Goal: Task Accomplishment & Management: Complete application form

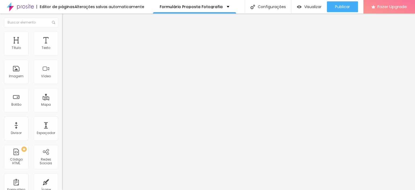
click at [66, 53] on div "Contato" at bounding box center [93, 50] width 55 height 5
drag, startPoint x: 142, startPoint y: 42, endPoint x: 122, endPoint y: 43, distance: 19.7
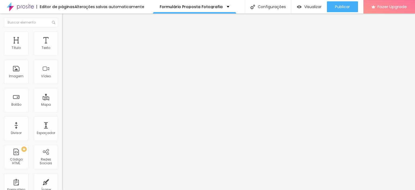
click at [66, 53] on div "Contato" at bounding box center [93, 50] width 55 height 5
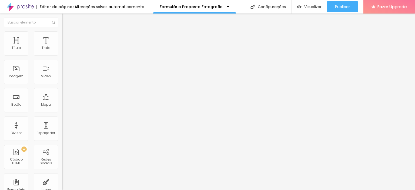
click at [62, 55] on img at bounding box center [63, 56] width 3 height 3
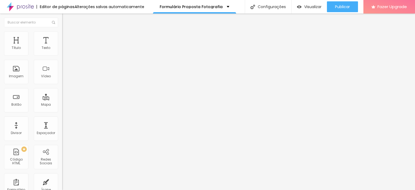
drag, startPoint x: 163, startPoint y: 115, endPoint x: 158, endPoint y: 69, distance: 46.7
drag, startPoint x: 117, startPoint y: 114, endPoint x: 115, endPoint y: 75, distance: 39.3
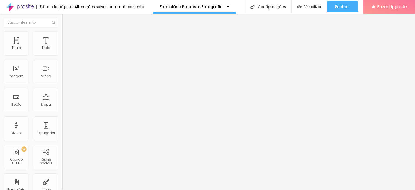
click at [62, 55] on img at bounding box center [63, 56] width 3 height 3
drag, startPoint x: 144, startPoint y: 117, endPoint x: 143, endPoint y: 104, distance: 13.3
drag, startPoint x: 119, startPoint y: 119, endPoint x: 117, endPoint y: 94, distance: 24.6
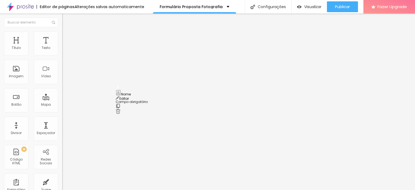
click at [18, 71] on div "Imagem" at bounding box center [16, 72] width 24 height 24
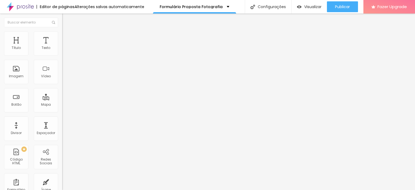
click at [62, 46] on span "Trocar imagem" at bounding box center [76, 44] width 29 height 5
click at [62, 55] on img at bounding box center [63, 56] width 3 height 3
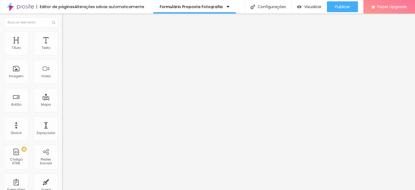
type input "Nome do Escritório"
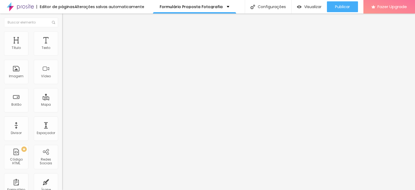
click at [62, 55] on img at bounding box center [63, 56] width 3 height 3
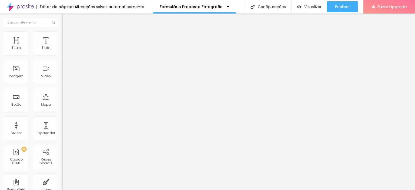
drag, startPoint x: 170, startPoint y: 110, endPoint x: 118, endPoint y: 107, distance: 52.5
type input "Deseja fotografias"
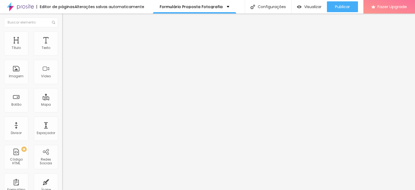
drag, startPoint x: 156, startPoint y: 136, endPoint x: 138, endPoint y: 137, distance: 17.3
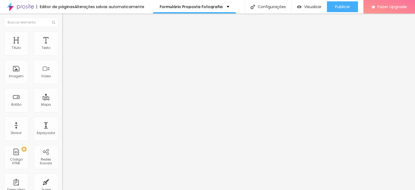
type input "i"
type input "Internas"
drag, startPoint x: 155, startPoint y: 148, endPoint x: 138, endPoint y: 149, distance: 17.0
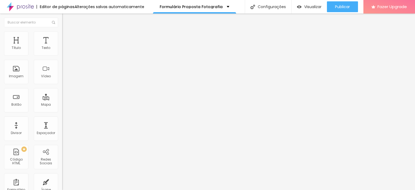
type input "Externas"
click at [62, 55] on img at bounding box center [63, 56] width 3 height 3
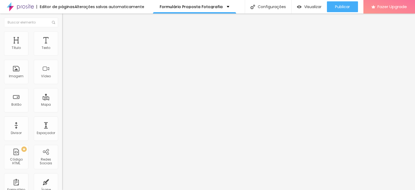
drag, startPoint x: 163, startPoint y: 135, endPoint x: 122, endPoint y: 134, distance: 40.8
type input "é"
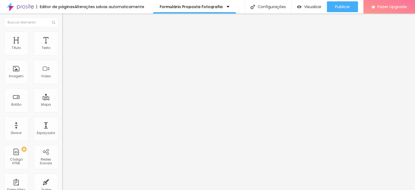
scroll to position [142, 0]
type input "É um projeto:"
drag, startPoint x: 153, startPoint y: 83, endPoint x: 143, endPoint y: 83, distance: 10.3
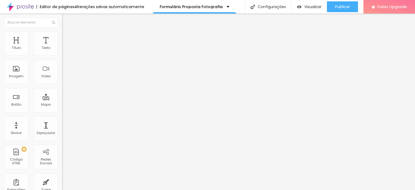
type input "Residencial"
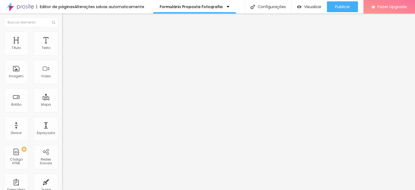
drag, startPoint x: 159, startPoint y: 94, endPoint x: 138, endPoint y: 94, distance: 20.3
type input "Comercial"
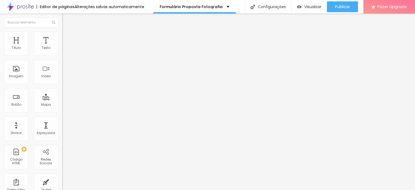
click at [62, 55] on img at bounding box center [63, 56] width 3 height 3
drag, startPoint x: 140, startPoint y: 137, endPoint x: 89, endPoint y: 134, distance: 51.4
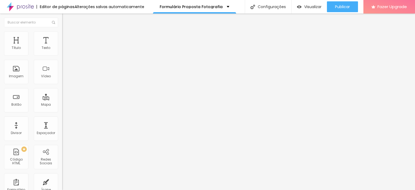
type input "Localização do projeto"
type input "Bairro / Cidade / UF"
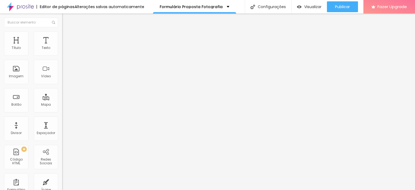
click at [62, 55] on img at bounding box center [63, 56] width 3 height 3
drag, startPoint x: 140, startPoint y: 86, endPoint x: 70, endPoint y: 84, distance: 70.2
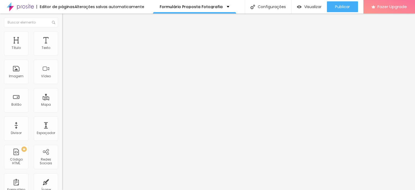
scroll to position [163, 0]
type input "Quer fotografias"
drag, startPoint x: 117, startPoint y: 108, endPoint x: 113, endPoint y: 133, distance: 24.6
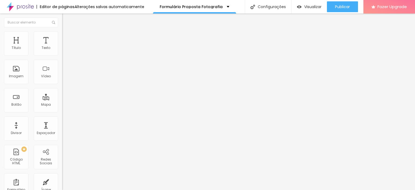
click at [62, 55] on img at bounding box center [63, 56] width 3 height 3
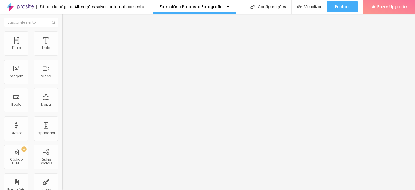
scroll to position [203, 0]
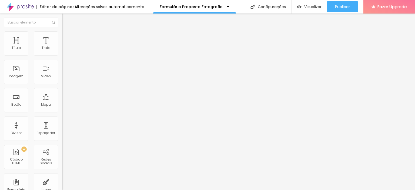
drag, startPoint x: 165, startPoint y: 94, endPoint x: 112, endPoint y: 93, distance: 53.2
type input "Liste os ambientes a fotografar (caso fotos internas)"
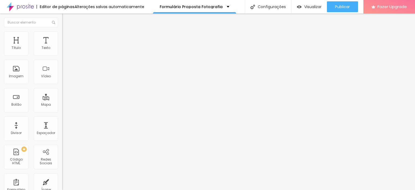
drag, startPoint x: 150, startPoint y: 119, endPoint x: 128, endPoint y: 118, distance: 22.2
drag, startPoint x: 149, startPoint y: 116, endPoint x: 127, endPoint y: 116, distance: 21.6
type input "Ambiente 1"
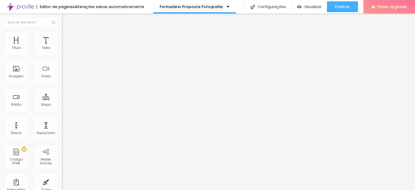
drag, startPoint x: 147, startPoint y: 130, endPoint x: 78, endPoint y: 142, distance: 70.1
paste input "Ambiente 1"
type input "Ambiente 1"
drag, startPoint x: 146, startPoint y: 141, endPoint x: 109, endPoint y: 142, distance: 37.0
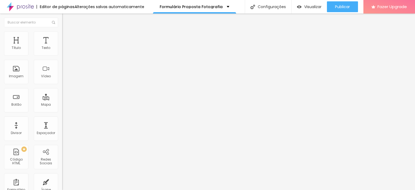
paste input "Ambiente 1"
type input "Ambiente 1"
drag, startPoint x: 122, startPoint y: 157, endPoint x: 83, endPoint y: 158, distance: 38.4
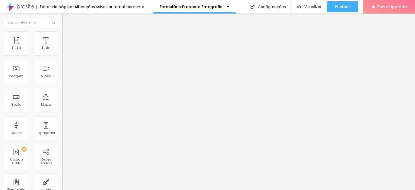
paste input "Ambiente 1"
type input "Ambiente 1"
drag, startPoint x: 150, startPoint y: 112, endPoint x: 113, endPoint y: 114, distance: 37.0
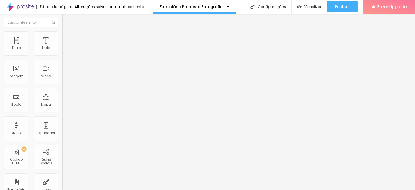
paste input "Ambiente 1"
type input "Ambiente 1"
drag, startPoint x: 144, startPoint y: 124, endPoint x: 112, endPoint y: 126, distance: 31.4
paste input "Ambiente 1"
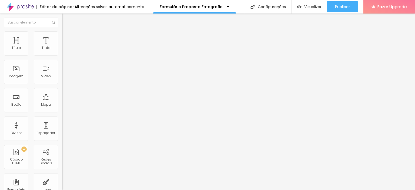
type input "Ambiente 1"
drag, startPoint x: 147, startPoint y: 137, endPoint x: 92, endPoint y: 139, distance: 54.9
paste input "Ambiente 1"
type input "Ambiente 1"
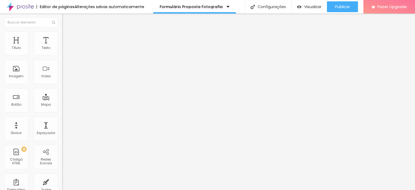
drag, startPoint x: 146, startPoint y: 149, endPoint x: 85, endPoint y: 149, distance: 60.5
paste input "Ambiente 1"
type input "Ambiente 1"
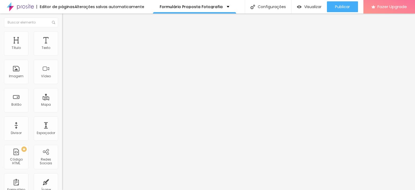
drag, startPoint x: 150, startPoint y: 106, endPoint x: 67, endPoint y: 113, distance: 83.2
paste input "Ambiente 1"
type input "Ambiente 1"
drag, startPoint x: 151, startPoint y: 117, endPoint x: 87, endPoint y: 118, distance: 64.0
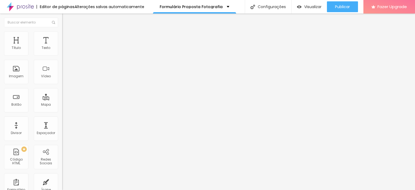
paste input "Ambiente 1"
type input "Ambiente 1"
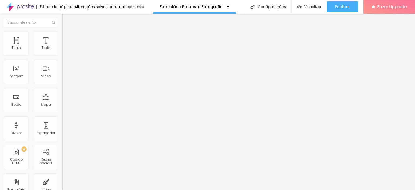
type input "Ambiente 2"
type input "Ambiente 3"
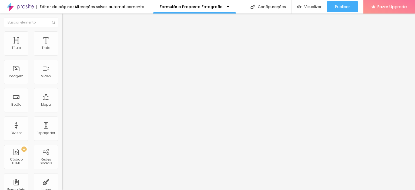
type input "Ambiente 4"
type input "Ambiente 5"
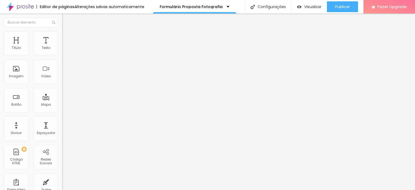
type input "Ambiente 6"
type input "Ambiente 7"
type input "Ambiente 8"
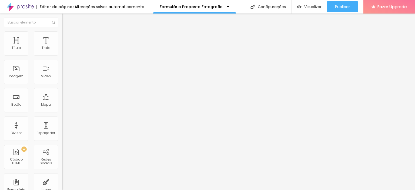
type input "Ambiente 9"
type input "Ambiente 10"
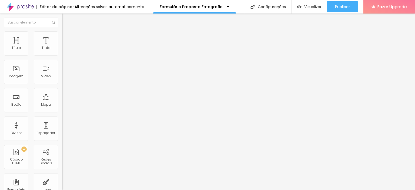
click at [62, 55] on img at bounding box center [63, 56] width 3 height 3
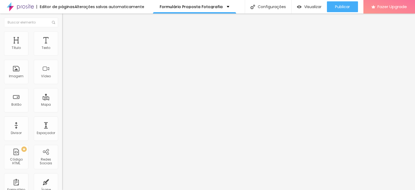
drag, startPoint x: 155, startPoint y: 117, endPoint x: 0, endPoint y: 130, distance: 155.5
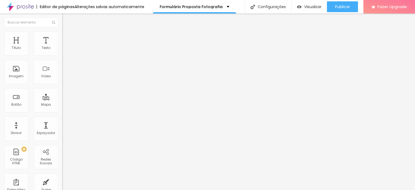
type input "Liste os ambientes a fotografar (caso fotos internas)"
click at [322, 40] on link "Visualizar página" at bounding box center [327, 42] width 49 height 4
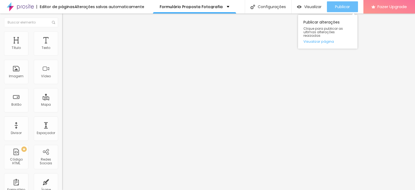
click at [342, 7] on span "Publicar" at bounding box center [342, 7] width 15 height 4
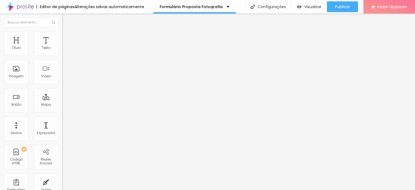
click at [62, 55] on img at bounding box center [63, 56] width 3 height 3
drag, startPoint x: 252, startPoint y: 101, endPoint x: 188, endPoint y: 102, distance: 64.0
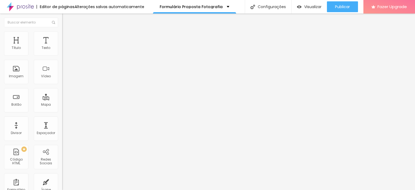
type input "Localização do projeto - Bairro/Cidade/UF"
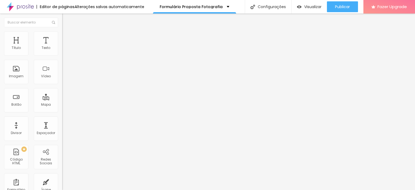
scroll to position [81, 0]
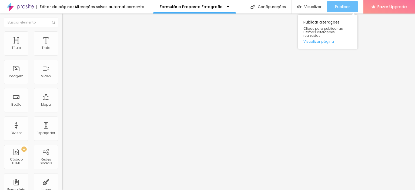
click at [347, 8] on span "Publicar" at bounding box center [342, 7] width 15 height 4
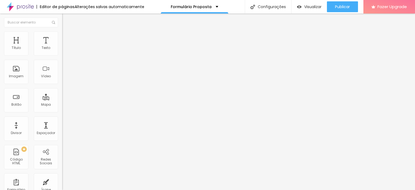
click at [62, 35] on li "Avançado" at bounding box center [93, 33] width 62 height 5
click at [62, 31] on li "Estilo" at bounding box center [93, 28] width 62 height 5
click at [62, 55] on img at bounding box center [63, 56] width 3 height 3
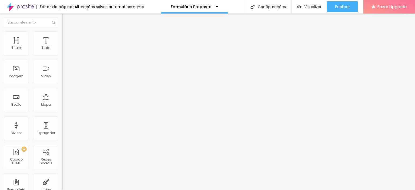
scroll to position [168, 0]
drag, startPoint x: 179, startPoint y: 112, endPoint x: 90, endPoint y: 109, distance: 88.6
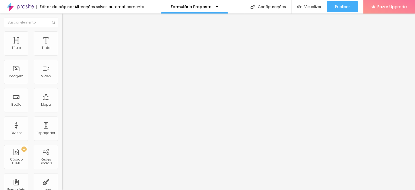
drag, startPoint x: 158, startPoint y: 108, endPoint x: 82, endPoint y: 108, distance: 76.4
type input "v"
type input "Você quer orçamento de:"
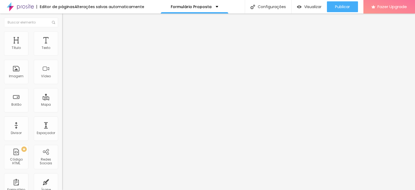
drag, startPoint x: 162, startPoint y: 136, endPoint x: 138, endPoint y: 136, distance: 24.0
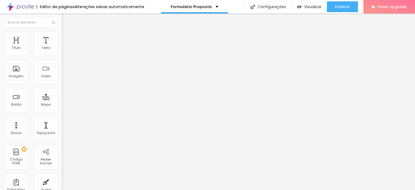
type input "Fotografia"
drag, startPoint x: 178, startPoint y: 149, endPoint x: 138, endPoint y: 150, distance: 39.4
type input "Vídeo"
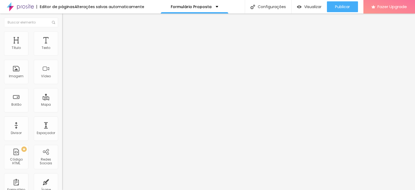
click at [62, 55] on img at bounding box center [63, 56] width 3 height 3
drag, startPoint x: 116, startPoint y: 72, endPoint x: 107, endPoint y: 72, distance: 9.2
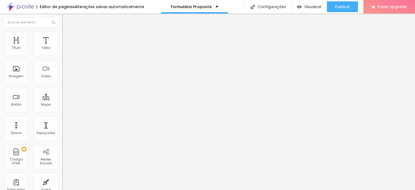
click at [62, 55] on img at bounding box center [63, 56] width 3 height 3
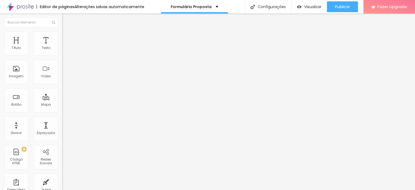
scroll to position [184, 0]
type input "Você deseja orçamento de:"
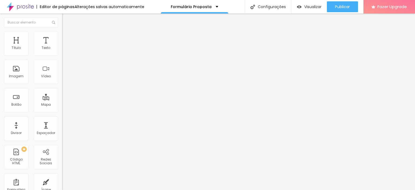
scroll to position [234, 0]
type input "Quer fotografias e/ou vídeo"
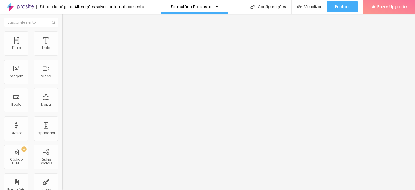
drag, startPoint x: 190, startPoint y: 90, endPoint x: 163, endPoint y: 92, distance: 26.2
drag, startPoint x: 174, startPoint y: 91, endPoint x: 207, endPoint y: 92, distance: 33.2
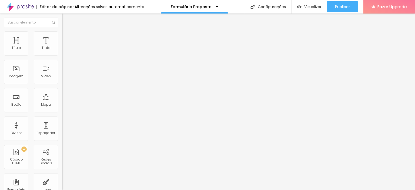
drag, startPoint x: 202, startPoint y: 91, endPoint x: 97, endPoint y: 95, distance: 105.7
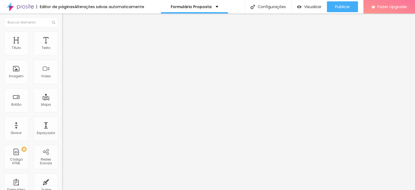
type input "Caso ambientes internos, liste-os a seguir"
click at [62, 55] on img at bounding box center [63, 56] width 3 height 3
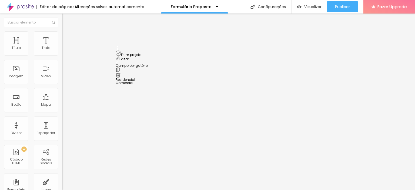
drag, startPoint x: 117, startPoint y: 104, endPoint x: 118, endPoint y: 53, distance: 51.1
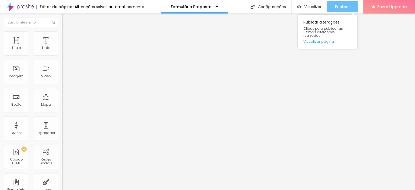
click at [345, 8] on span "Publicar" at bounding box center [342, 7] width 15 height 4
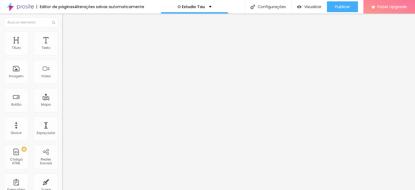
type input "19"
type input "20"
type input "23"
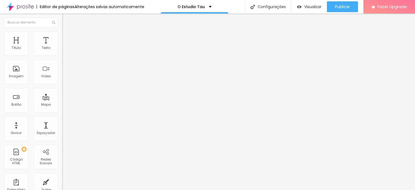
type input "23"
type input "26"
type input "27"
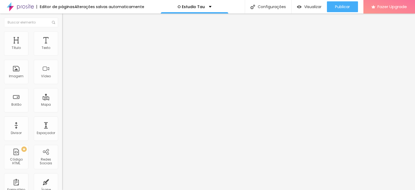
type input "28"
type input "27"
type input "26"
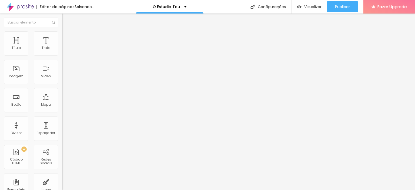
type input "26"
type input "25"
drag, startPoint x: 26, startPoint y: 53, endPoint x: 35, endPoint y: 57, distance: 10.4
type input "25"
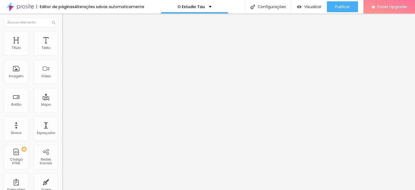
click at [62, 99] on input "range" at bounding box center [79, 101] width 35 height 4
type input "1.5"
type input "1.6"
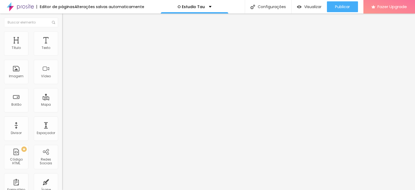
type input "1.7"
type input "1.8"
type input "1.9"
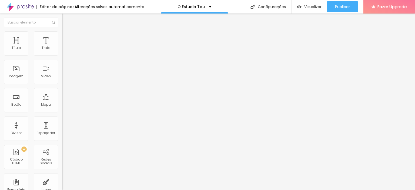
type input "1.9"
type input "1.8"
drag, startPoint x: 32, startPoint y: 74, endPoint x: 40, endPoint y: 73, distance: 7.9
type input "1.8"
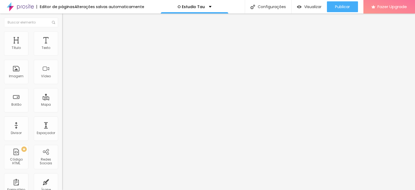
click at [207, 5] on div "O Estudio Tau" at bounding box center [194, 7] width 34 height 4
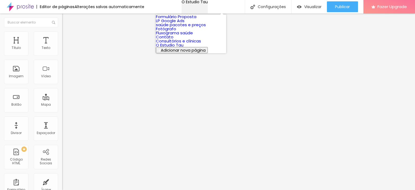
click at [207, 4] on div "O Estudio Tau" at bounding box center [194, 2] width 26 height 4
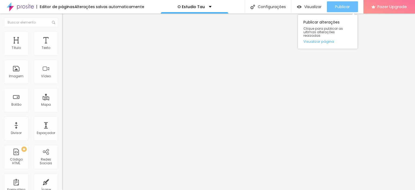
click at [339, 8] on span "Publicar" at bounding box center [342, 7] width 15 height 4
